Goal: Task Accomplishment & Management: Complete application form

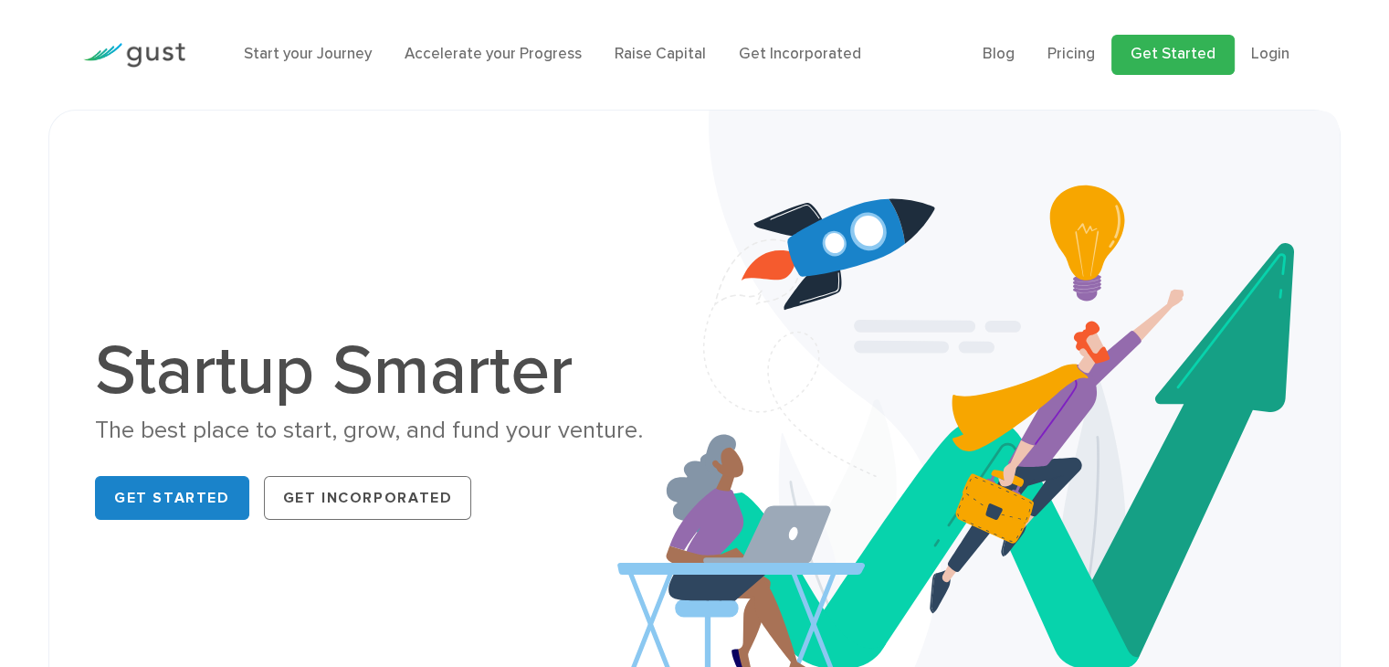
click at [1217, 51] on link "Get Started" at bounding box center [1172, 55] width 123 height 40
click at [1271, 44] on li "Login" at bounding box center [1270, 55] width 38 height 24
click at [1264, 63] on li "Login" at bounding box center [1270, 55] width 38 height 24
click at [1269, 50] on link "Login" at bounding box center [1270, 54] width 38 height 18
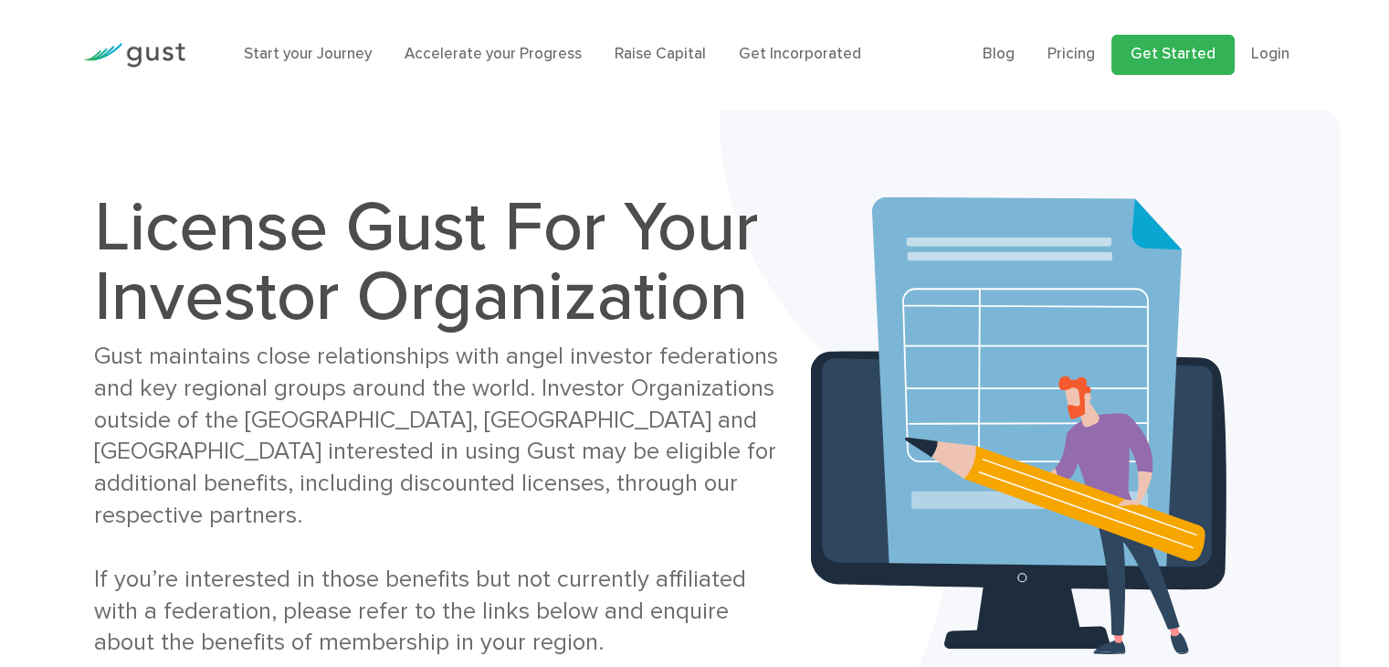
click at [1201, 56] on link "Get Started" at bounding box center [1172, 55] width 123 height 40
